Goal: Complete application form: Complete application form

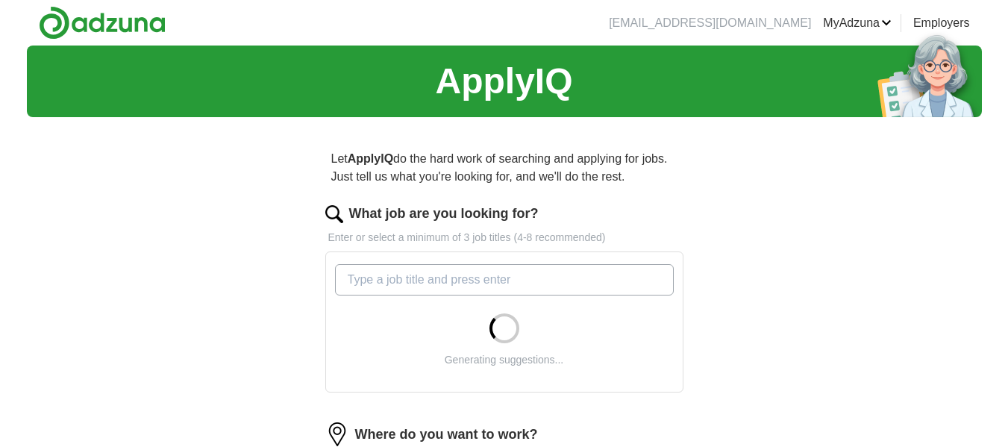
click at [534, 278] on input "What job are you looking for?" at bounding box center [504, 279] width 339 height 31
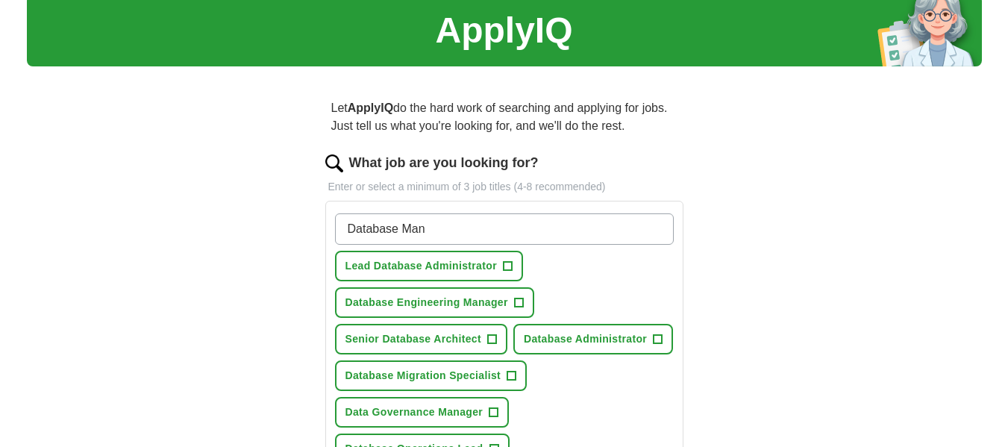
scroll to position [75, 0]
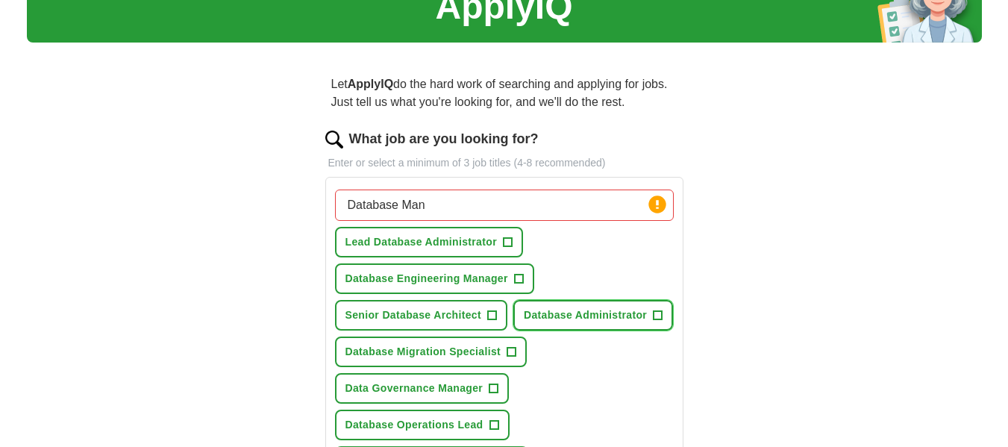
click at [638, 319] on span "Database Administrator" at bounding box center [585, 315] width 123 height 16
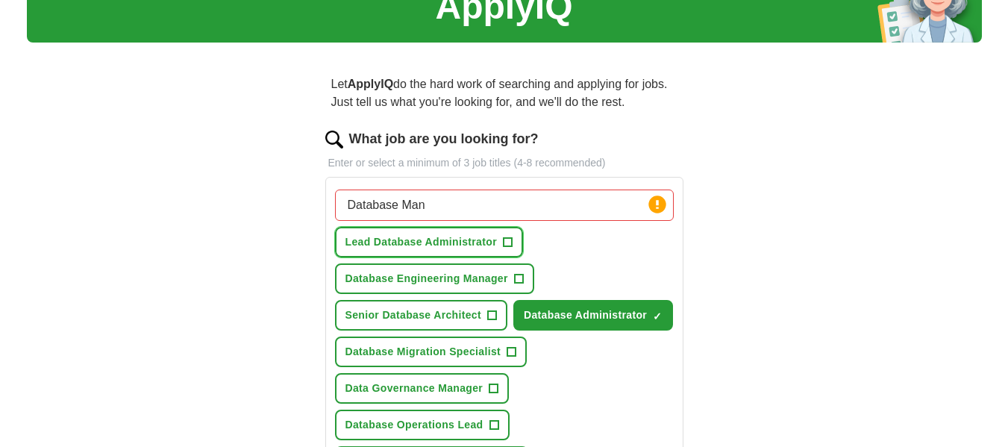
click at [445, 242] on span "Lead Database Administrator" at bounding box center [420, 242] width 151 height 16
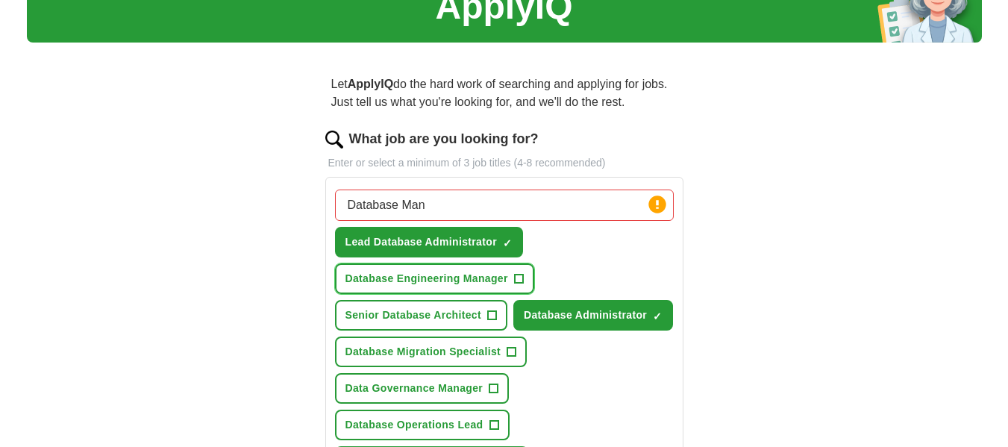
click at [468, 279] on span "Database Engineering Manager" at bounding box center [426, 279] width 163 height 16
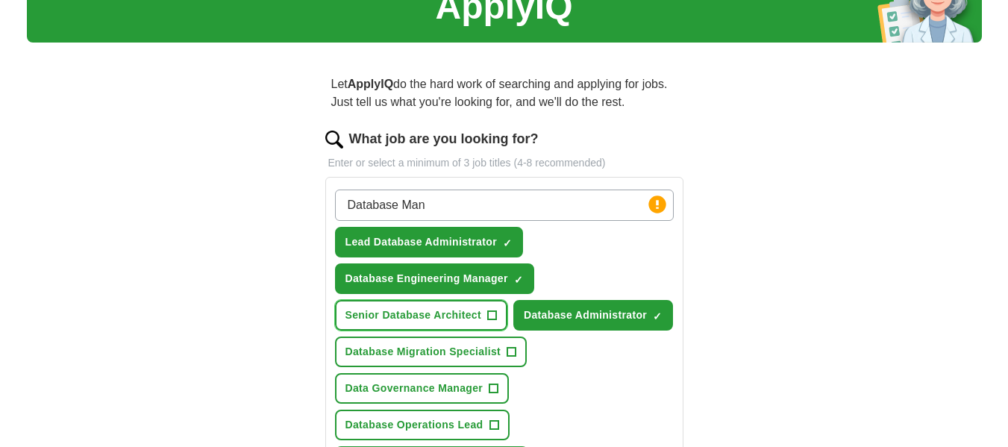
click at [438, 323] on button "Senior Database Architect +" at bounding box center [421, 315] width 173 height 31
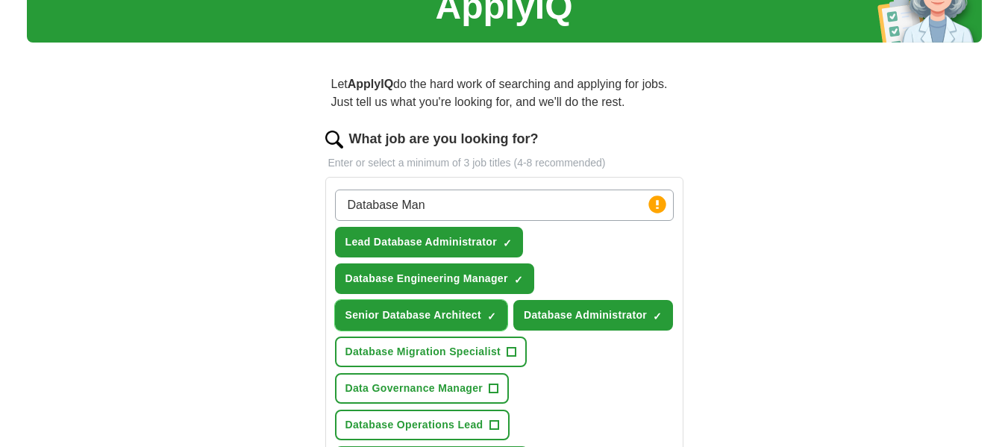
click at [438, 322] on span "Senior Database Architect" at bounding box center [413, 315] width 136 height 16
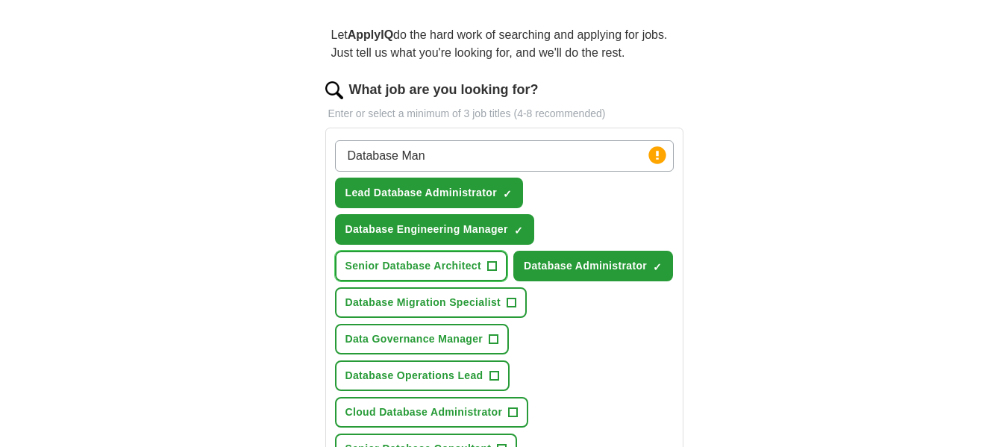
scroll to position [149, 0]
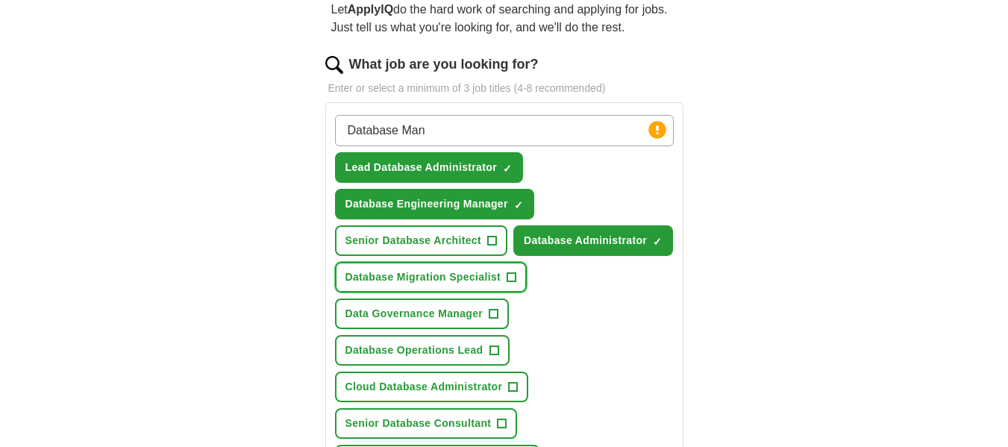
click at [448, 278] on span "Database Migration Specialist" at bounding box center [423, 277] width 156 height 16
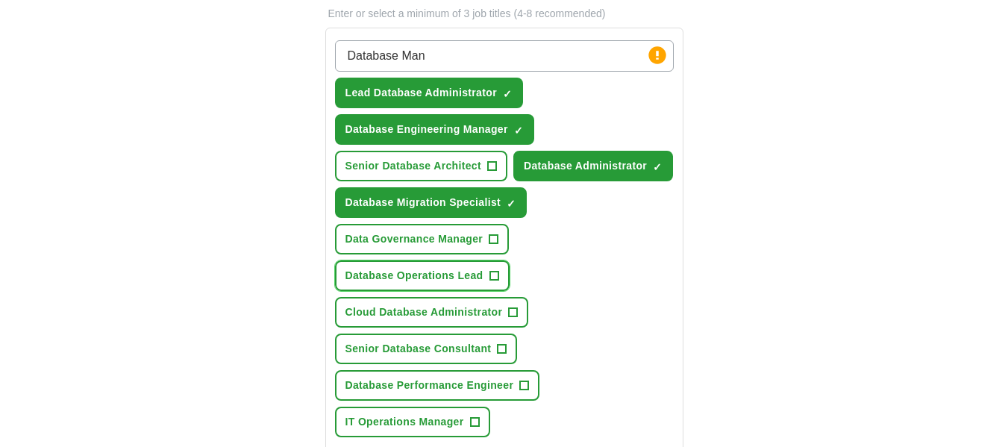
click at [452, 271] on span "Database Operations Lead" at bounding box center [414, 276] width 138 height 16
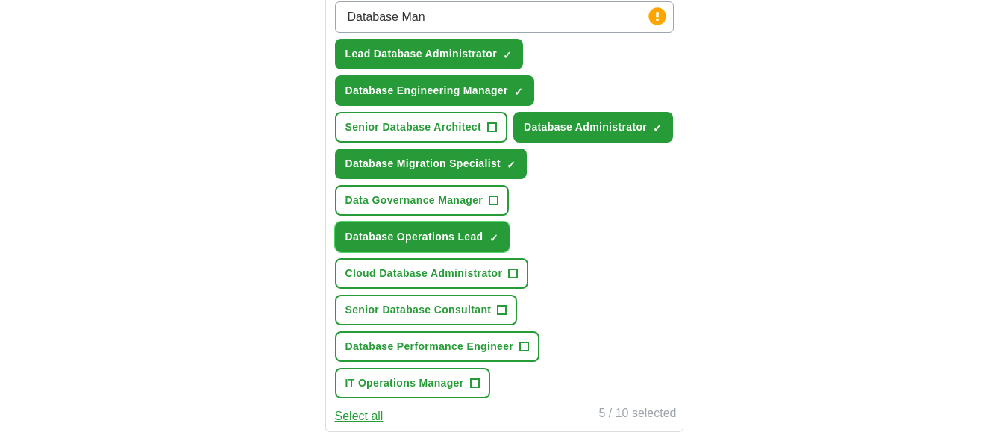
scroll to position [298, 0]
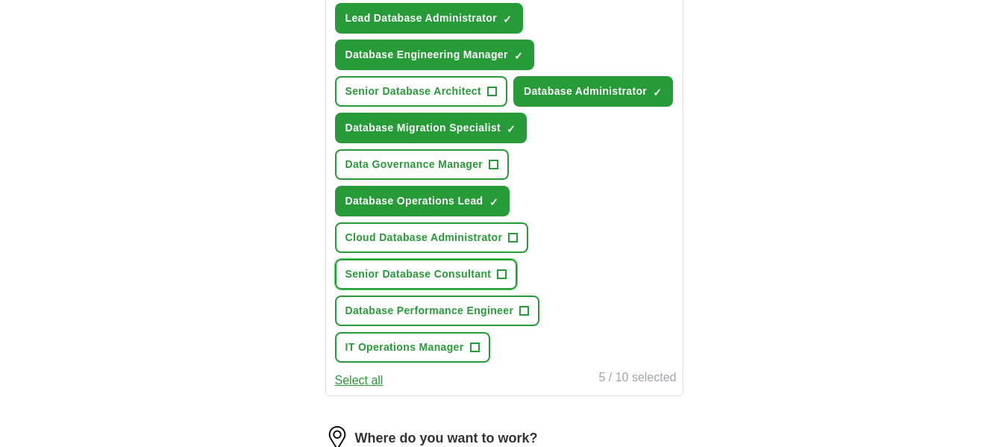
click at [430, 272] on span "Senior Database Consultant" at bounding box center [418, 274] width 146 height 16
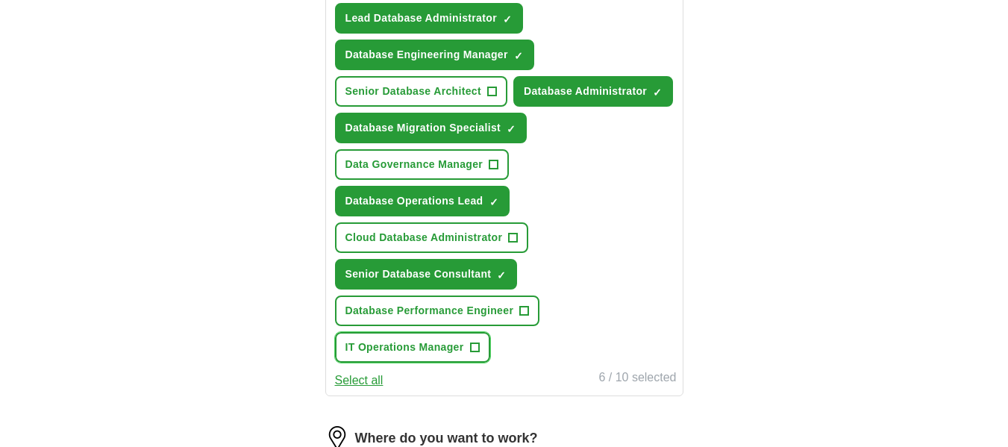
click at [436, 348] on span "IT Operations Manager" at bounding box center [404, 347] width 119 height 16
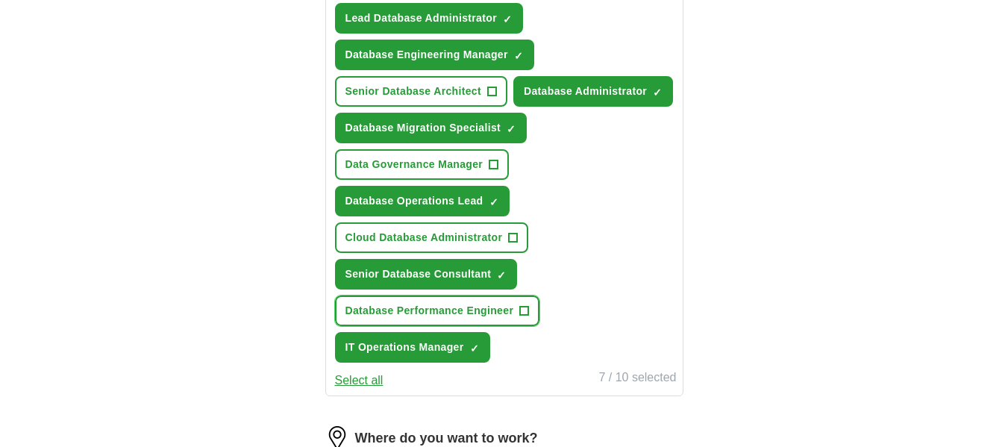
click at [457, 307] on span "Database Performance Engineer" at bounding box center [429, 311] width 169 height 16
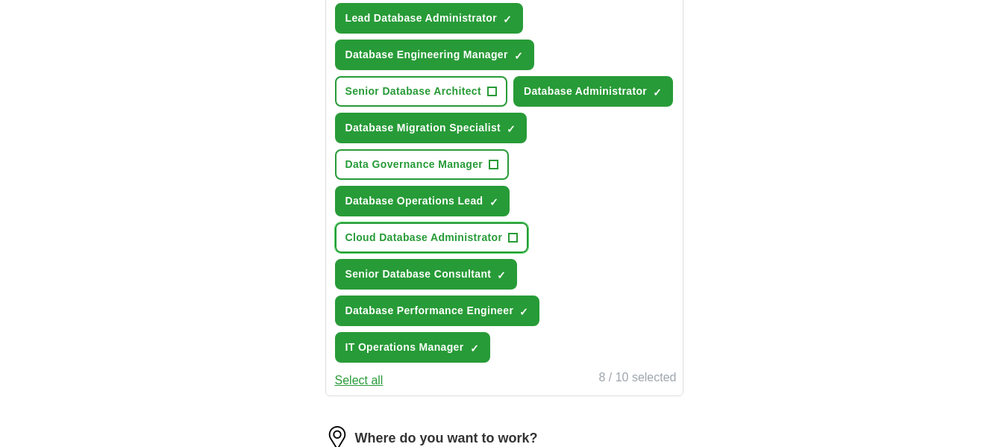
click at [445, 244] on span "Cloud Database Administrator" at bounding box center [423, 238] width 157 height 16
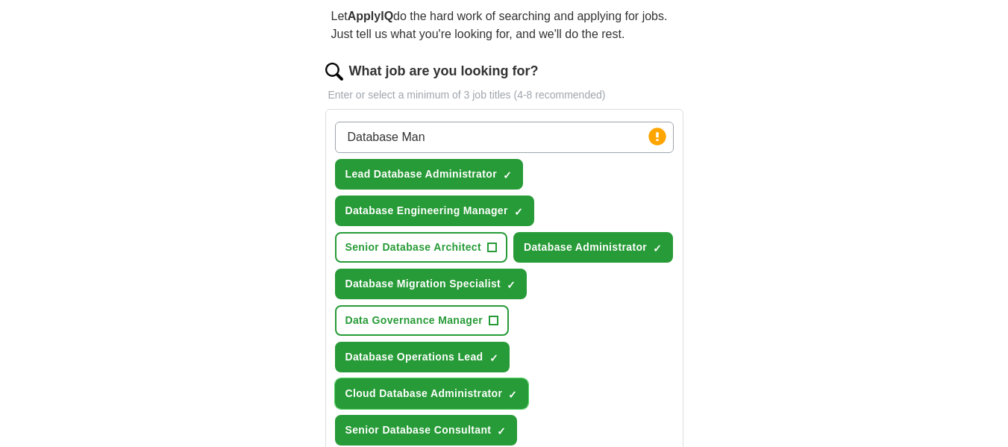
scroll to position [75, 0]
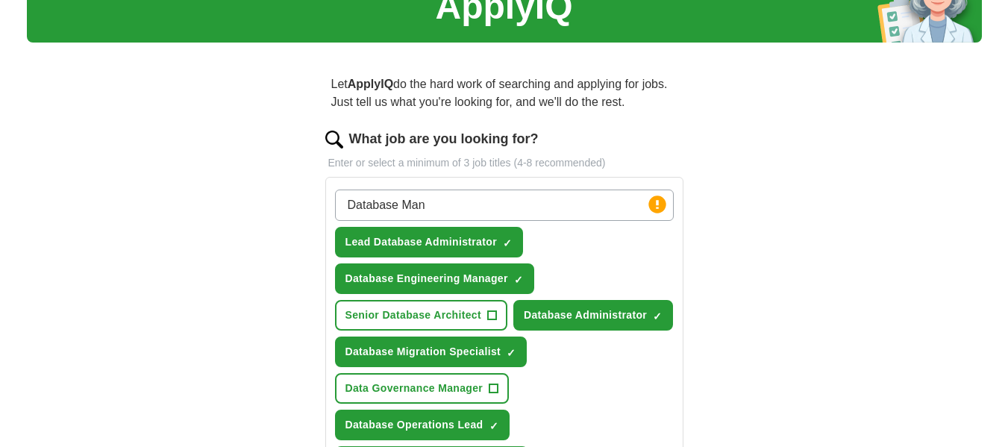
click at [459, 207] on input "Database Man" at bounding box center [504, 204] width 339 height 31
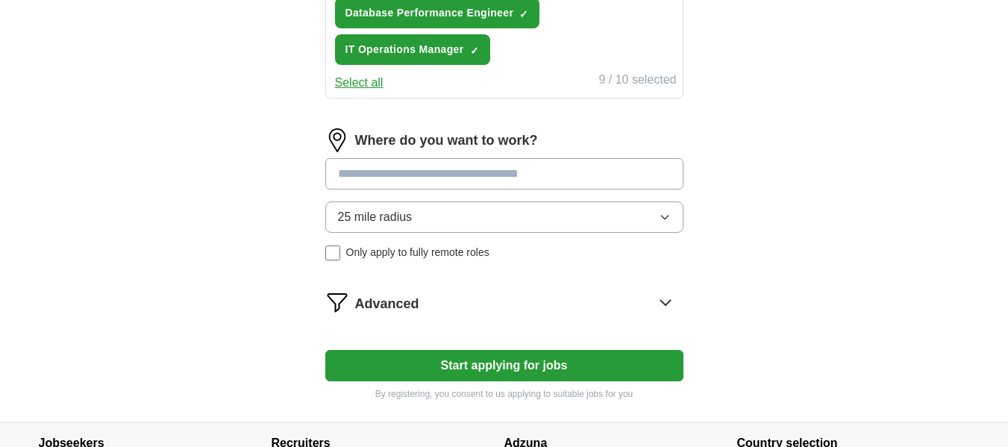
scroll to position [597, 0]
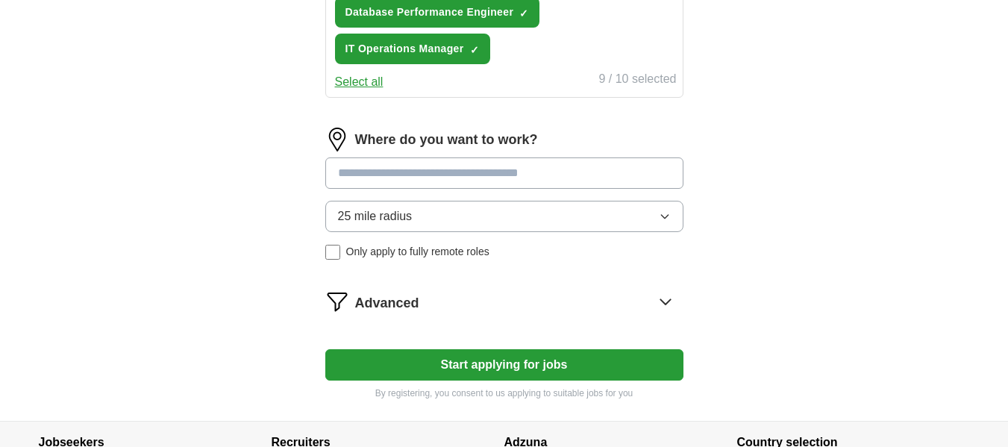
type input "Database"
click at [438, 173] on input at bounding box center [504, 172] width 358 height 31
type input "*****"
click at [327, 255] on div "25 mile radius Only apply to fully remote roles" at bounding box center [504, 230] width 358 height 59
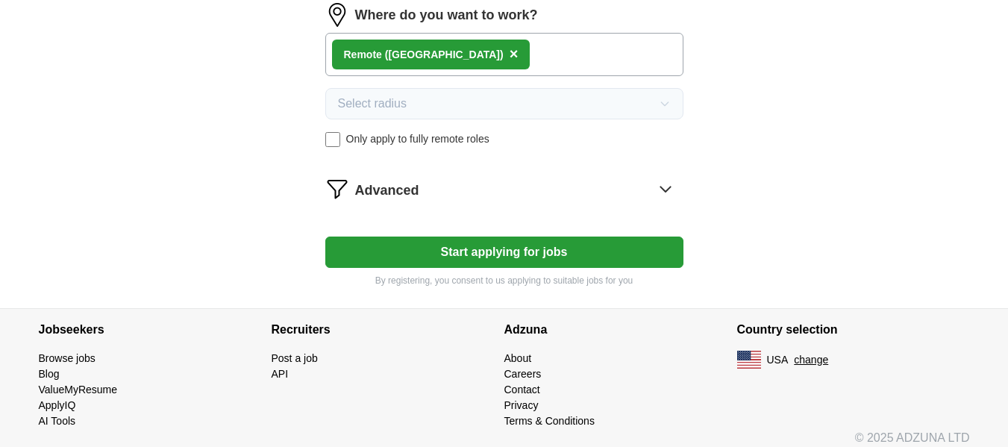
scroll to position [733, 0]
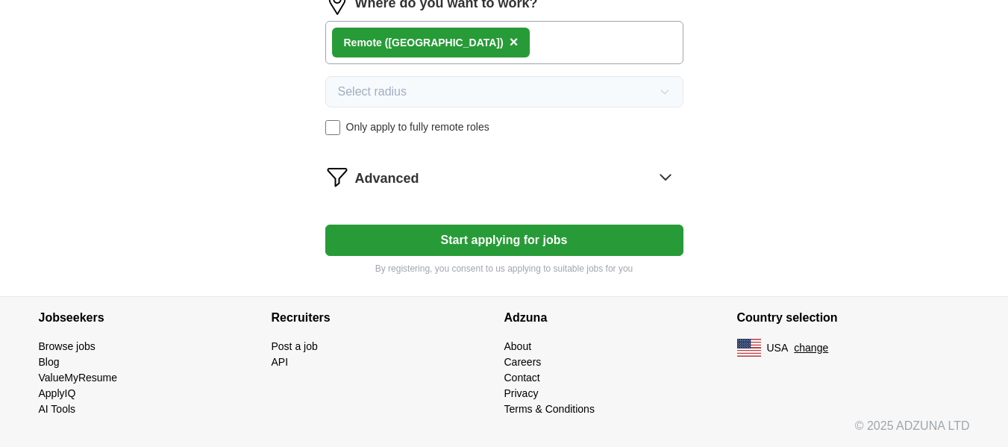
click at [538, 248] on button "Start applying for jobs" at bounding box center [504, 239] width 358 height 31
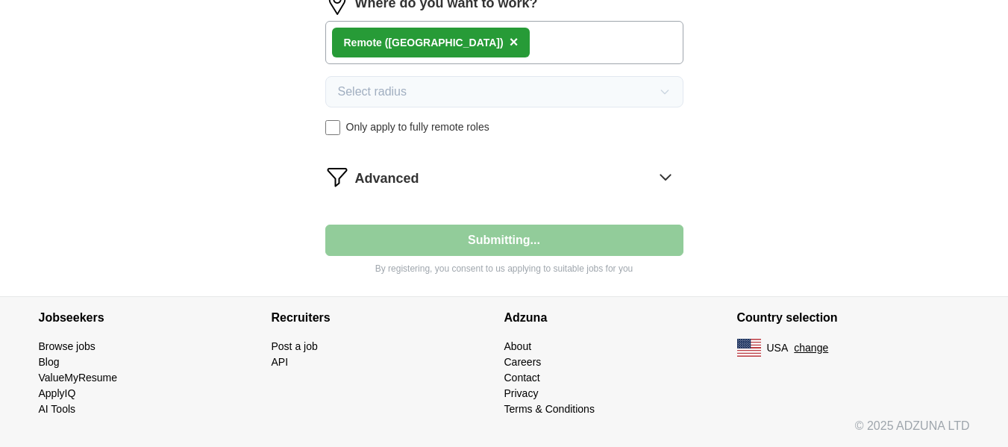
select select "**"
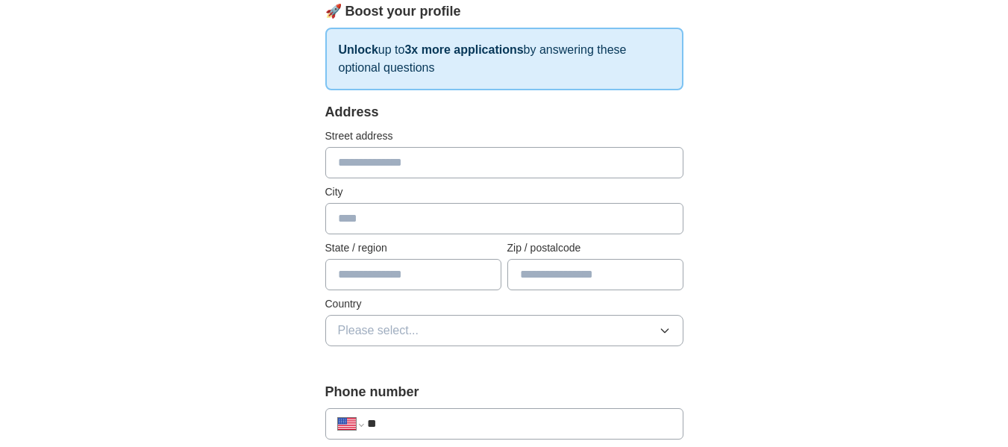
scroll to position [224, 0]
click at [392, 163] on input "text" at bounding box center [504, 160] width 358 height 31
type input "**********"
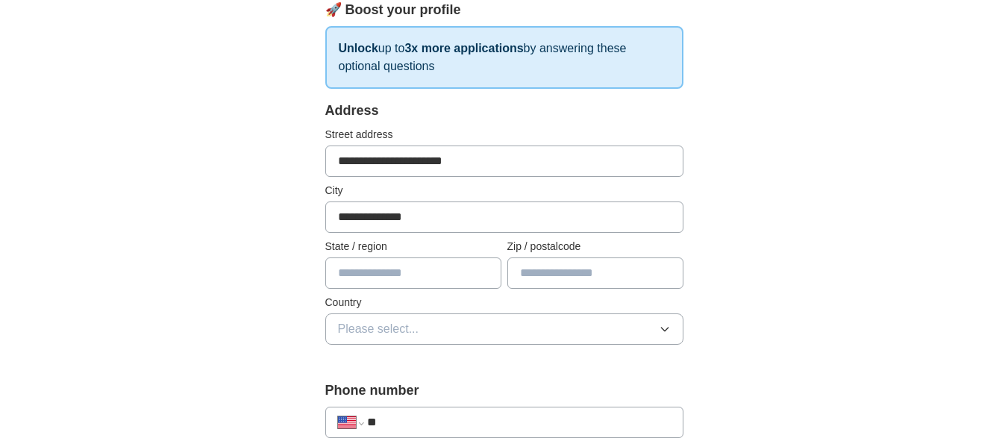
type input "**"
type input "*****"
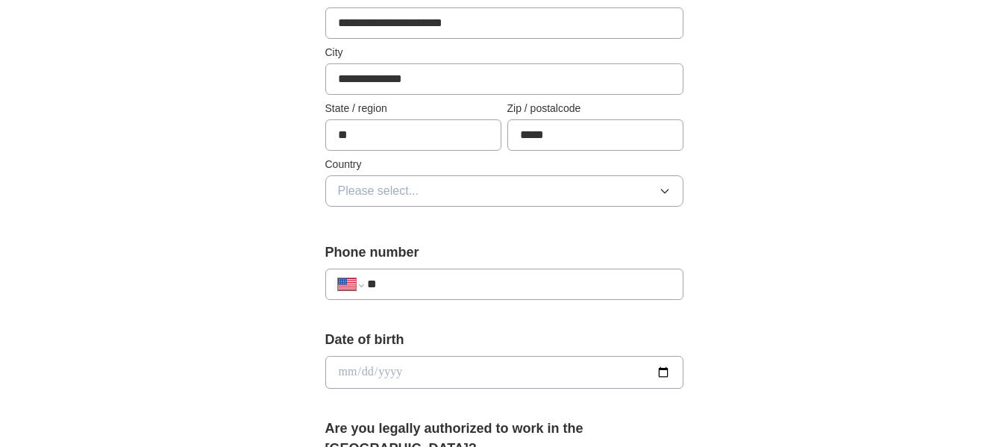
scroll to position [373, 0]
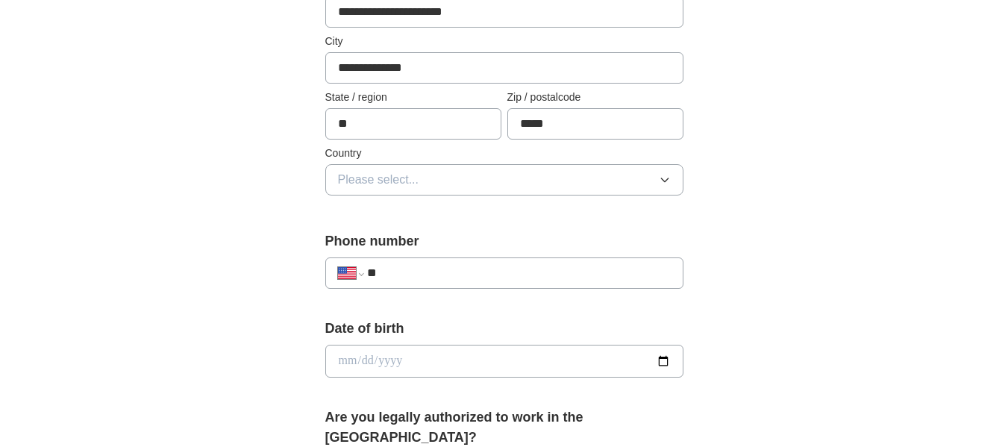
click at [441, 186] on button "Please select..." at bounding box center [504, 179] width 358 height 31
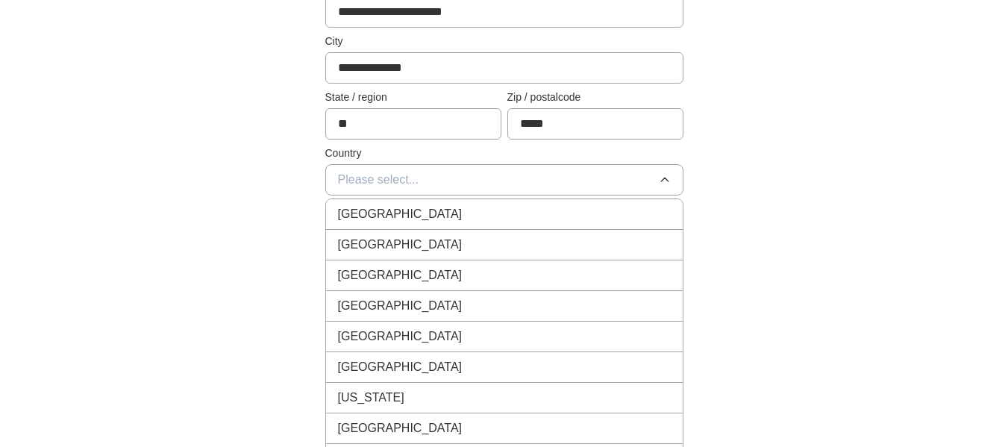
click at [407, 245] on span "[GEOGRAPHIC_DATA]" at bounding box center [400, 245] width 125 height 18
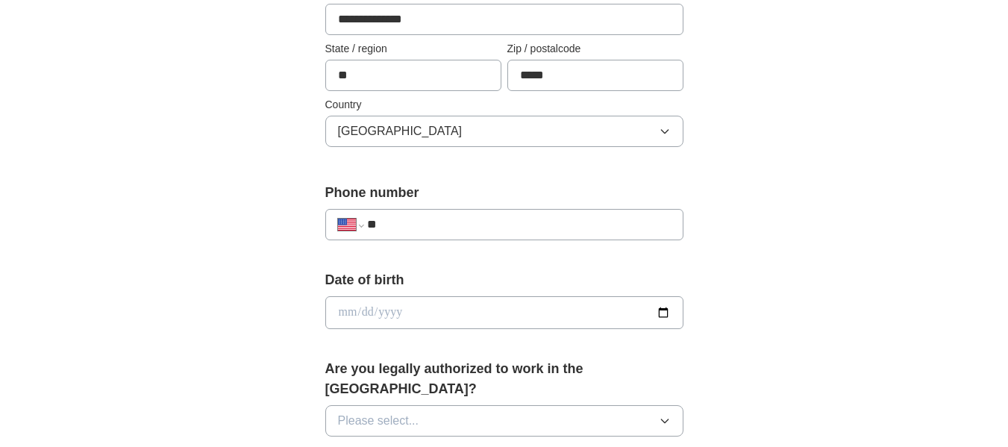
scroll to position [447, 0]
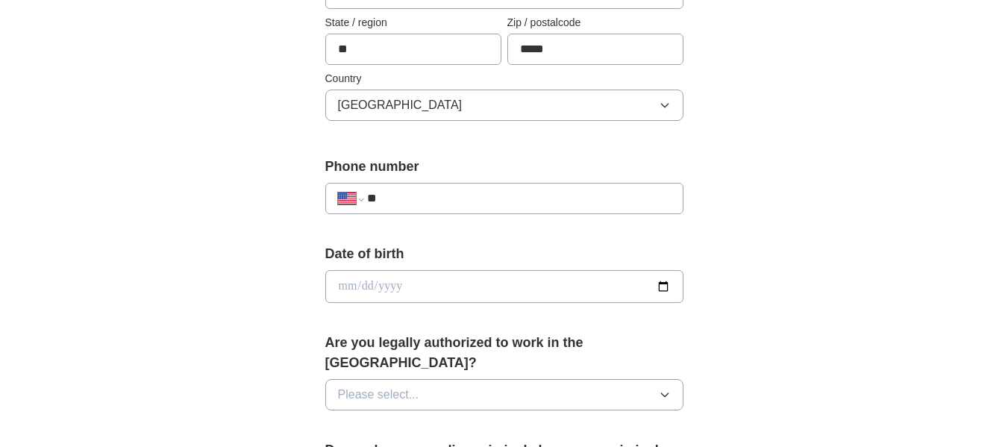
click at [432, 198] on input "**" at bounding box center [518, 198] width 303 height 18
type input "**********"
click at [664, 289] on input "date" at bounding box center [504, 286] width 358 height 33
type input "**********"
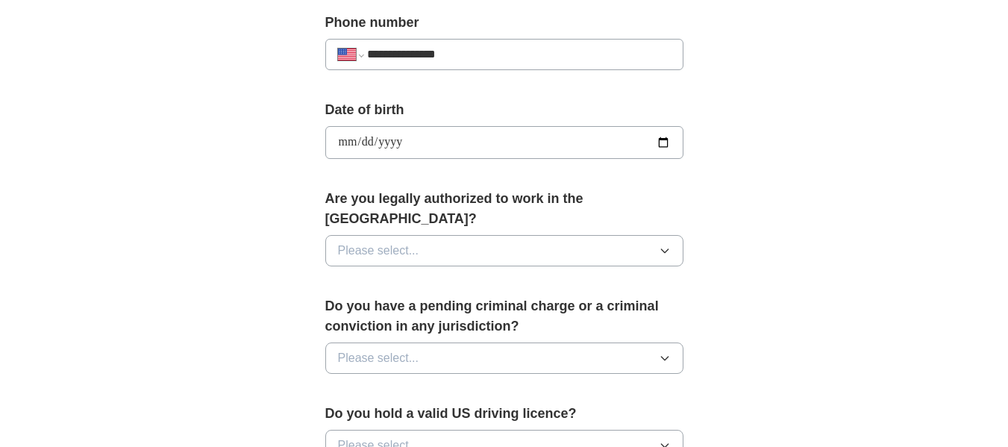
scroll to position [597, 0]
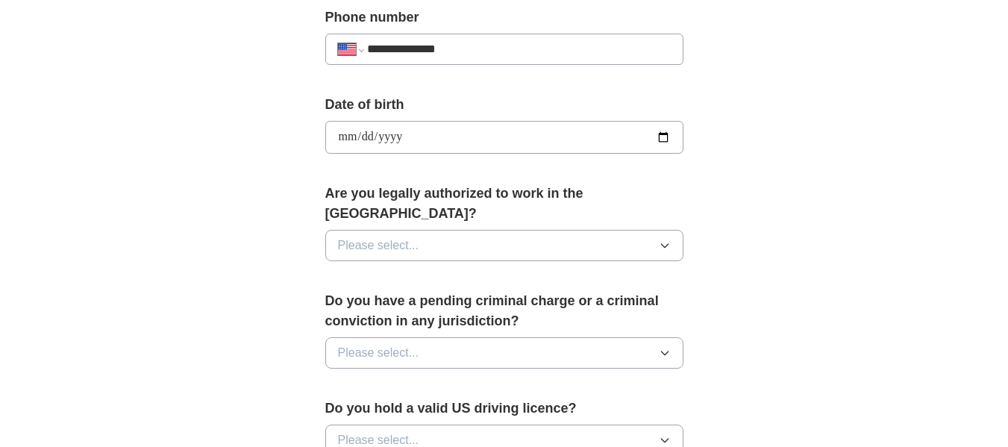
click at [662, 239] on icon "button" at bounding box center [665, 245] width 12 height 12
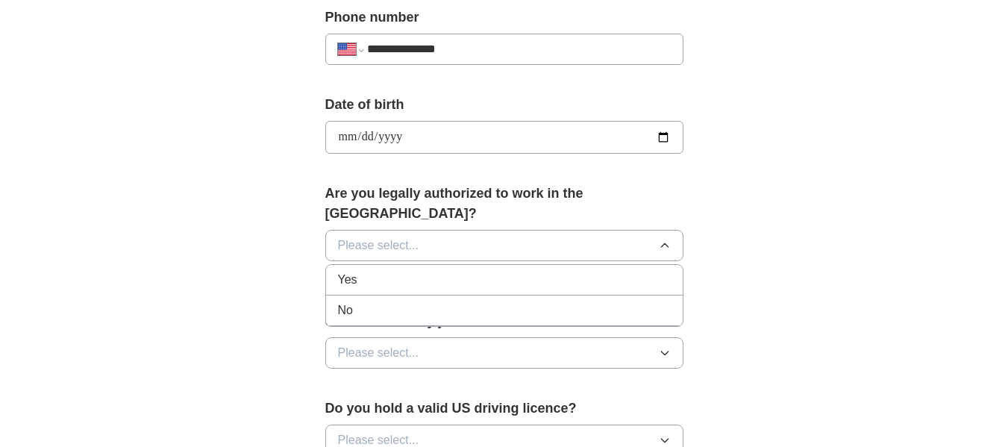
click at [457, 271] on div "Yes" at bounding box center [504, 280] width 333 height 18
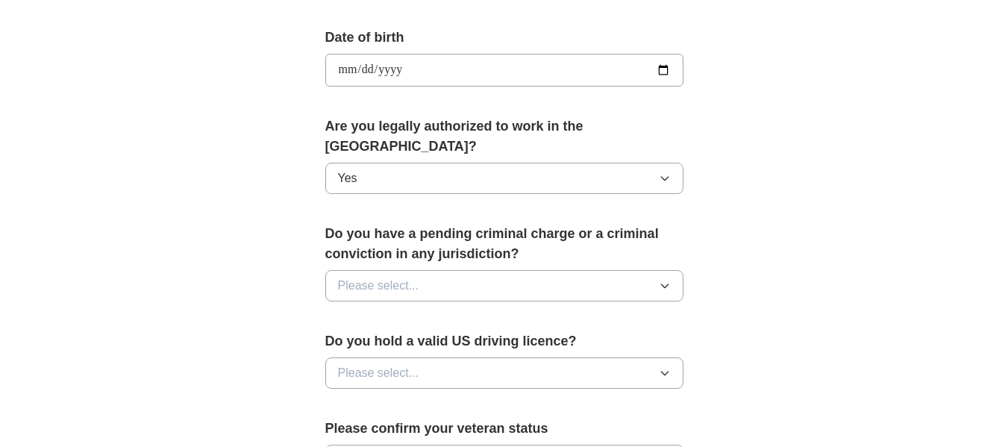
scroll to position [746, 0]
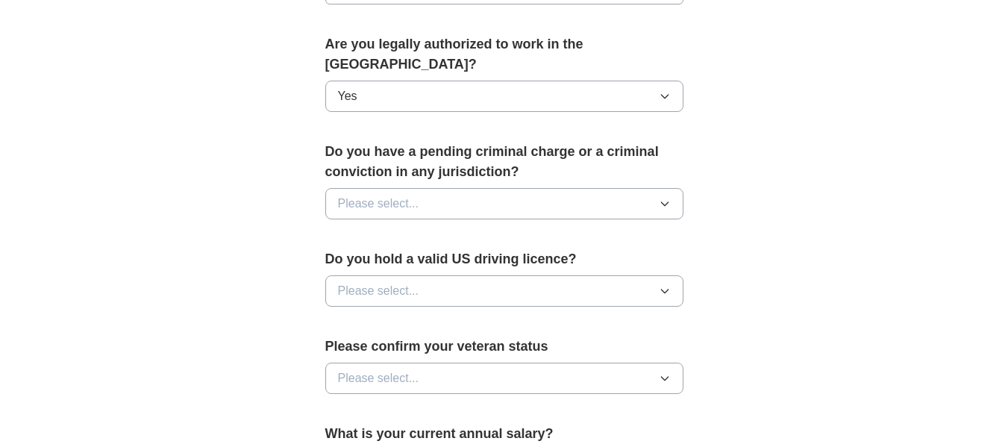
click at [659, 198] on icon "button" at bounding box center [665, 204] width 12 height 12
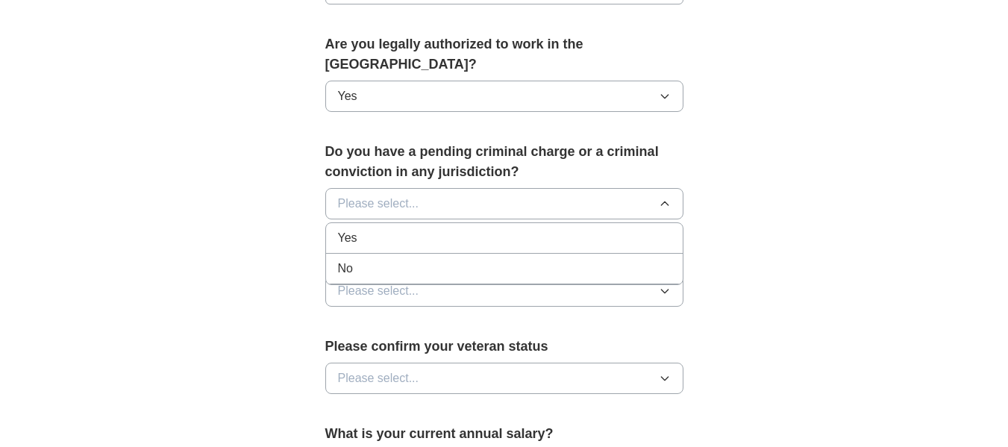
click at [400, 260] on div "No" at bounding box center [504, 269] width 333 height 18
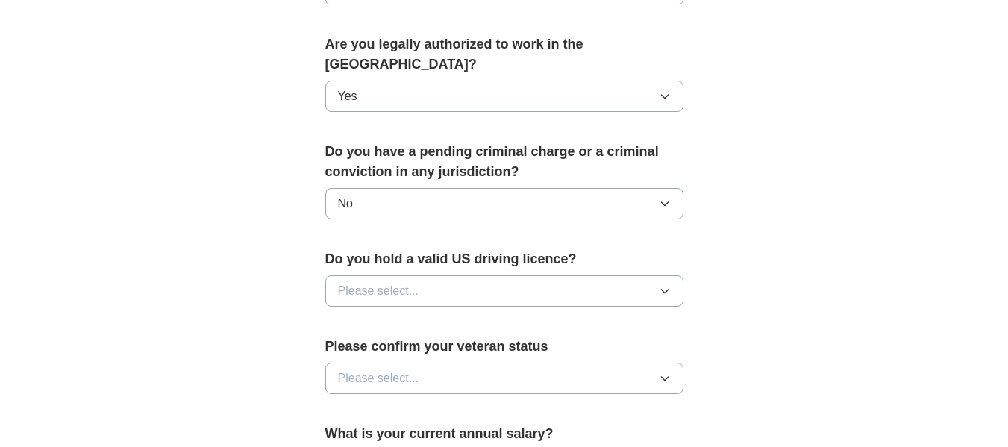
scroll to position [820, 0]
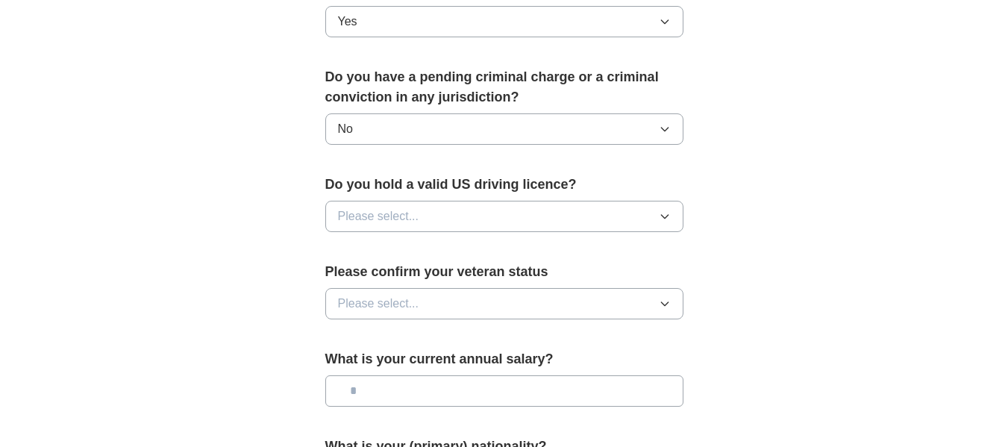
click at [476, 201] on button "Please select..." at bounding box center [504, 216] width 358 height 31
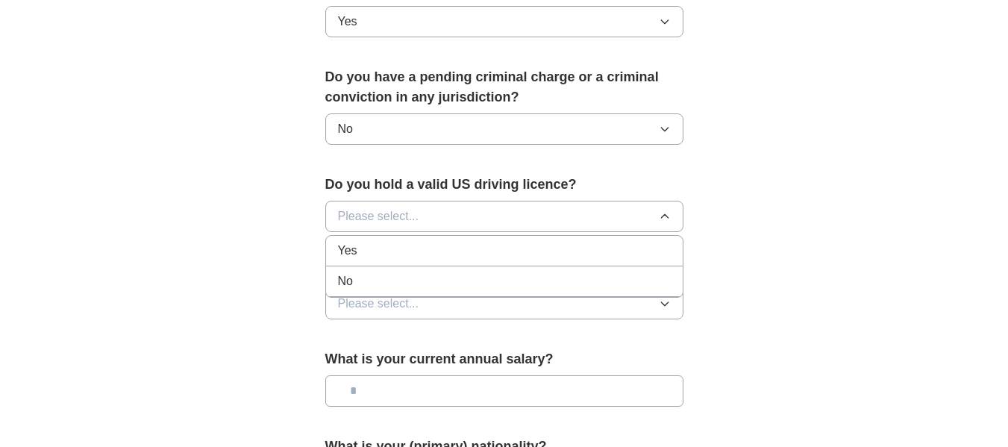
click at [382, 242] on div "Yes" at bounding box center [504, 251] width 333 height 18
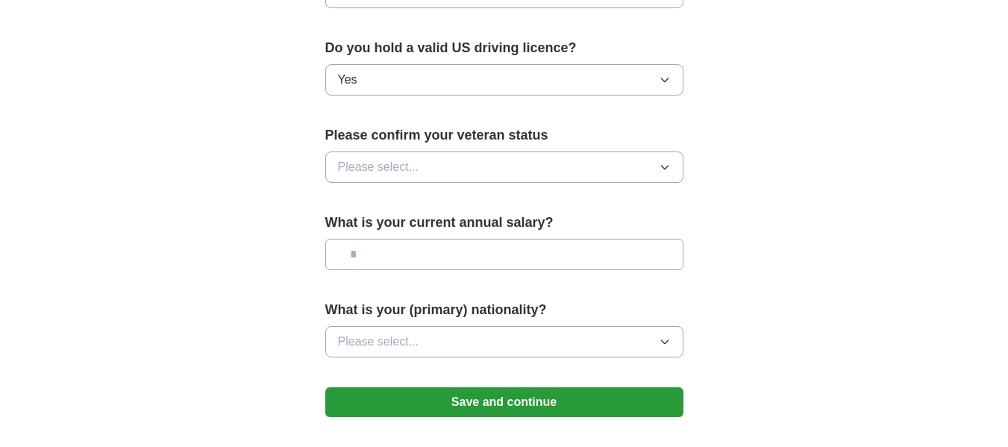
scroll to position [970, 0]
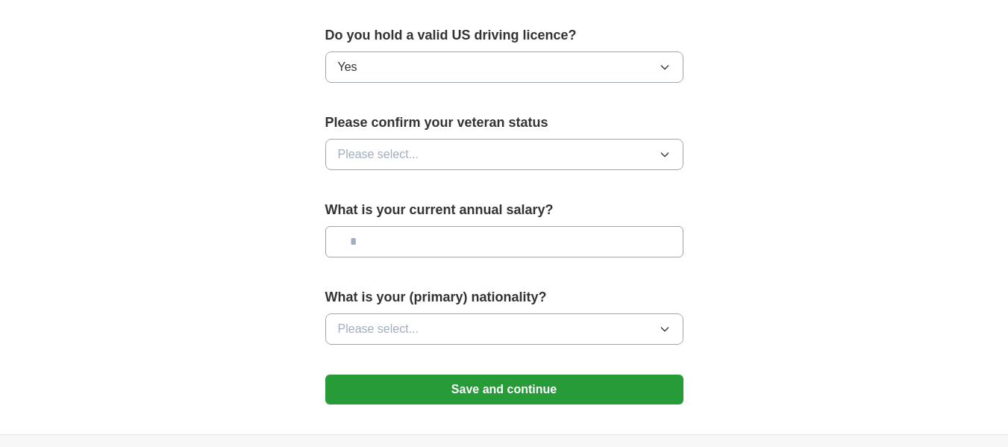
click at [574, 141] on button "Please select..." at bounding box center [504, 154] width 358 height 31
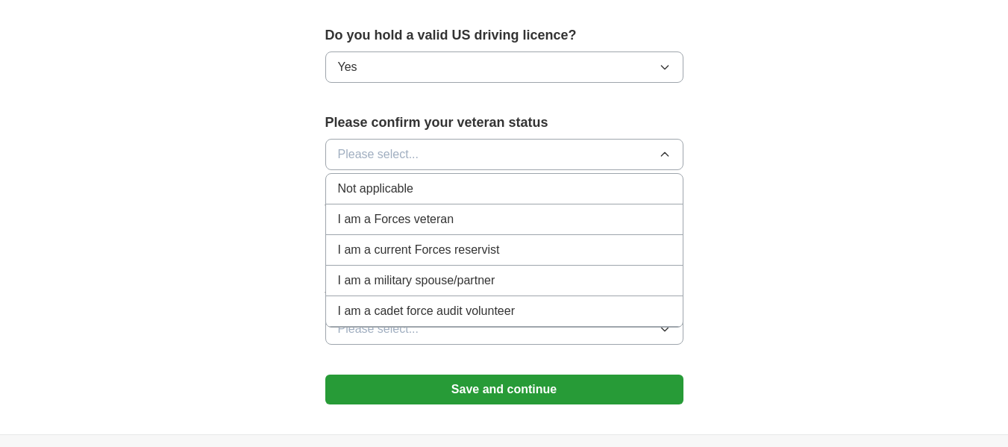
click at [412, 180] on span "Not applicable" at bounding box center [375, 189] width 75 height 18
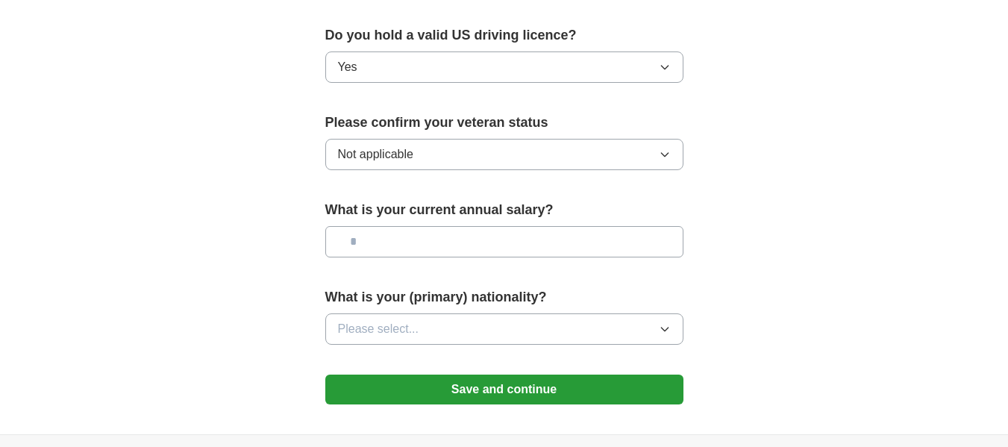
click at [500, 226] on input "text" at bounding box center [504, 241] width 358 height 31
click at [519, 318] on button "Please select..." at bounding box center [504, 328] width 358 height 31
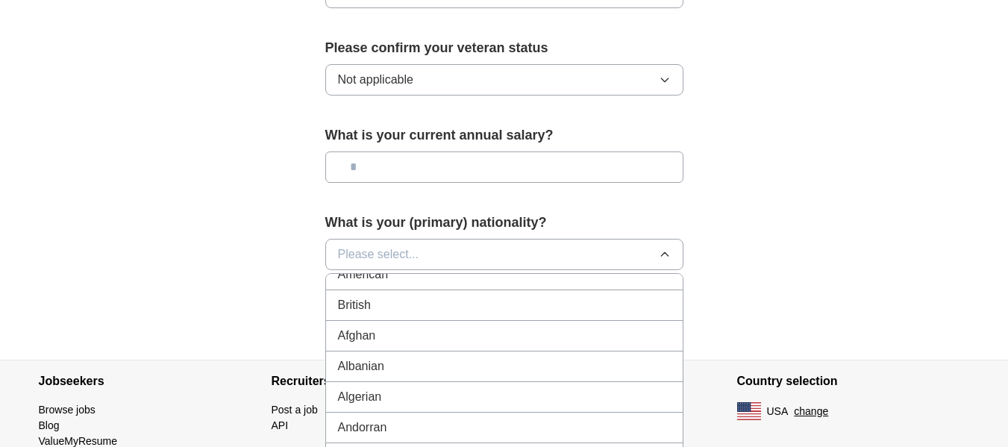
scroll to position [0, 0]
click at [412, 280] on div "American" at bounding box center [504, 289] width 333 height 18
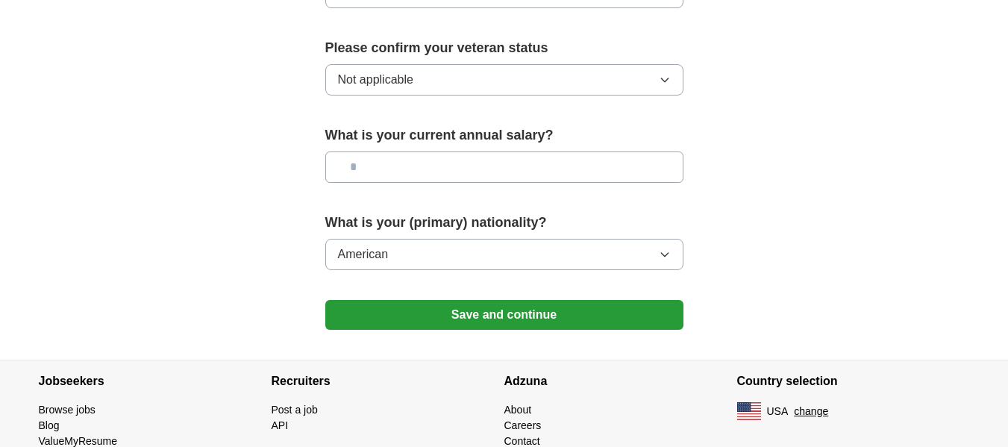
click at [536, 300] on button "Save and continue" at bounding box center [504, 315] width 358 height 30
